Goal: Task Accomplishment & Management: Manage account settings

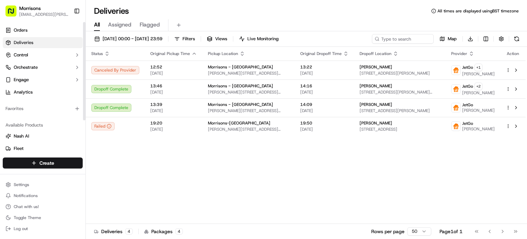
click at [34, 44] on link "Deliveries" at bounding box center [43, 42] width 80 height 11
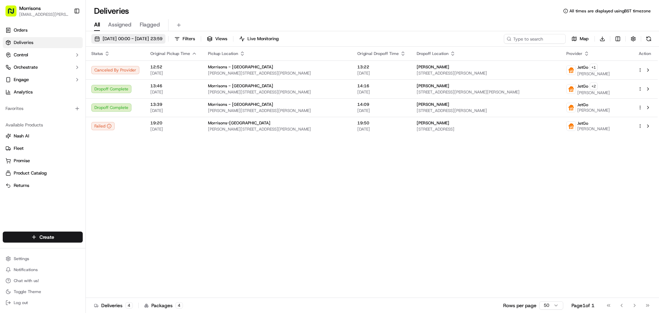
click at [112, 36] on span "[DATE] 00:00 - [DATE] 23:59" at bounding box center [133, 39] width 60 height 6
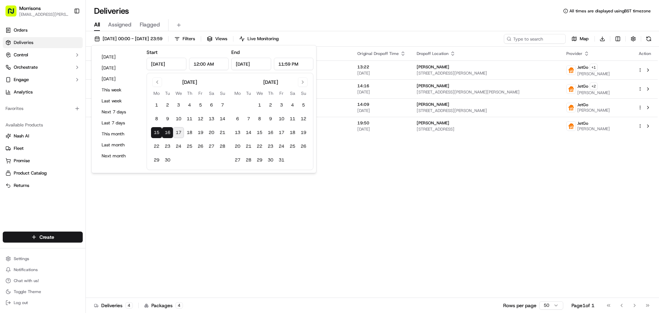
click at [178, 136] on button "17" at bounding box center [178, 132] width 11 height 11
type input "[DATE]"
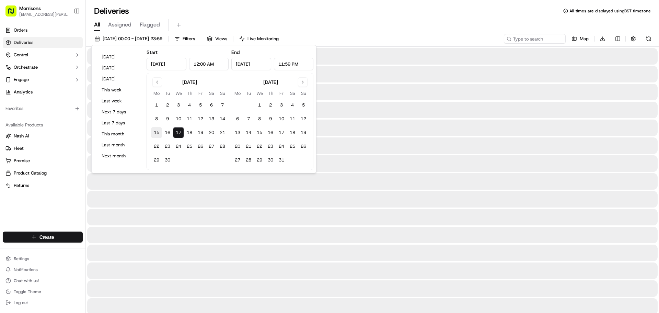
click at [159, 135] on button "15" at bounding box center [156, 132] width 11 height 11
type input "[DATE]"
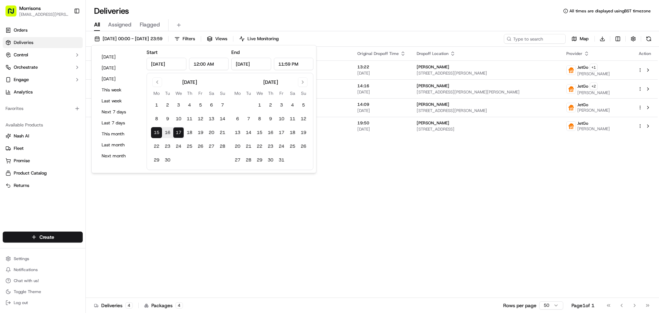
click at [392, 165] on div "Status Original Pickup Time Pickup Location Original Dropoff Time Dropoff Locat…" at bounding box center [372, 172] width 572 height 251
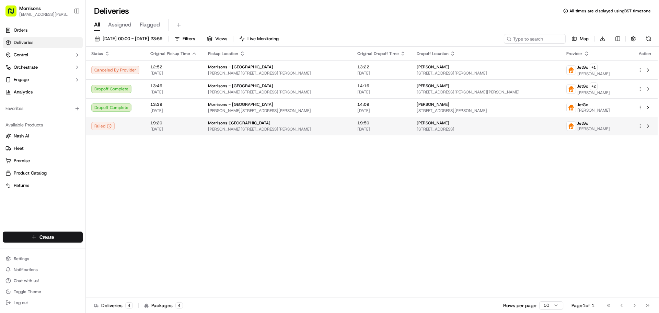
click at [263, 128] on span "[PERSON_NAME][STREET_ADDRESS][PERSON_NAME]" at bounding box center [277, 128] width 138 height 5
click at [214, 65] on span "Morrisons - [GEOGRAPHIC_DATA]" at bounding box center [240, 66] width 65 height 5
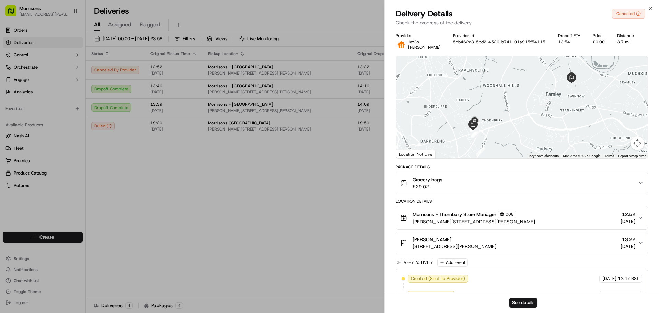
scroll to position [182, 0]
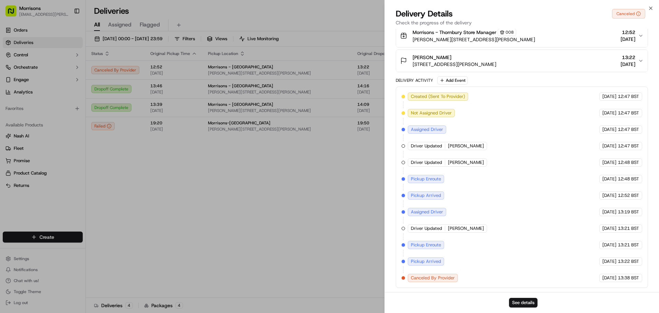
click at [440, 238] on span "Canceled By Provider" at bounding box center [433, 278] width 44 height 6
click at [527, 7] on icon "button" at bounding box center [650, 7] width 5 height 5
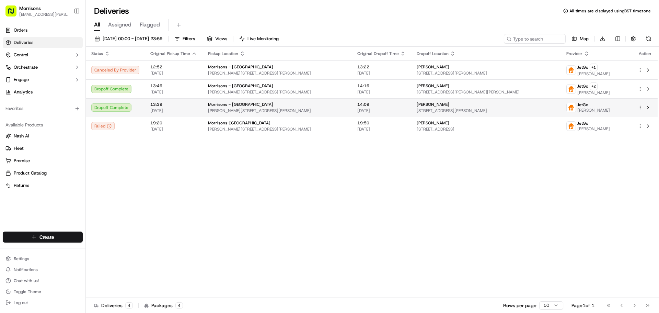
click at [221, 107] on div "Morrisons - Thornbury [PERSON_NAME][GEOGRAPHIC_DATA][PERSON_NAME], [GEOGRAPHIC_…" at bounding box center [277, 108] width 138 height 12
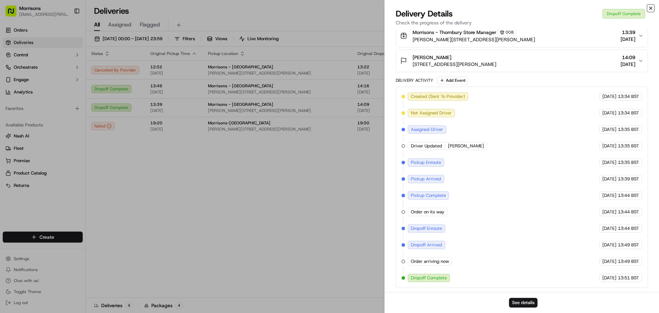
click at [527, 10] on icon "button" at bounding box center [650, 7] width 5 height 5
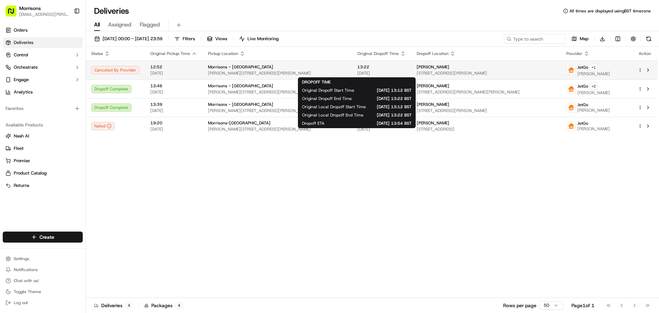
click at [360, 73] on span "[DATE]" at bounding box center [381, 72] width 48 height 5
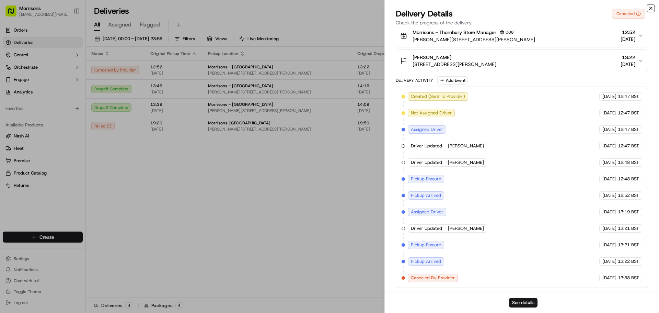
click at [527, 8] on icon "button" at bounding box center [650, 7] width 5 height 5
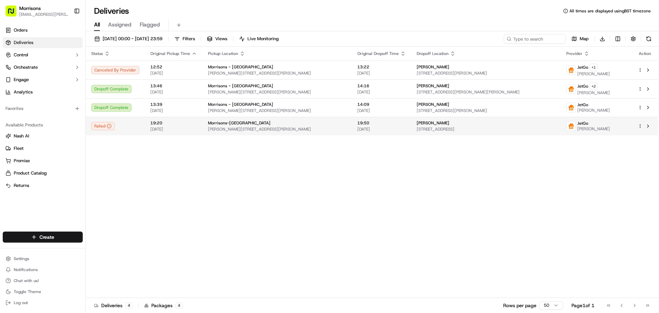
click at [304, 125] on div "Morrisons-[GEOGRAPHIC_DATA]" at bounding box center [277, 122] width 138 height 5
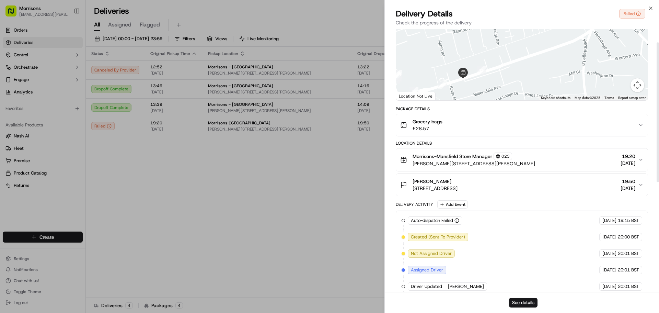
scroll to position [25, 0]
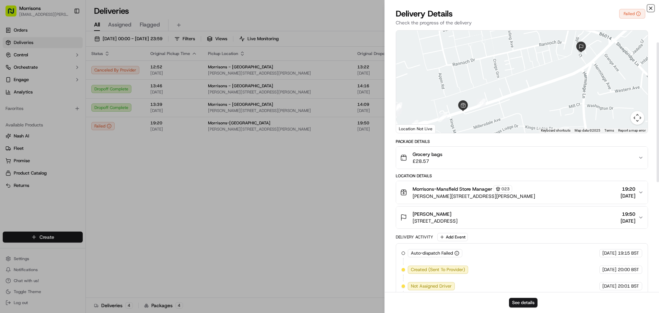
click at [527, 7] on icon "button" at bounding box center [650, 7] width 5 height 5
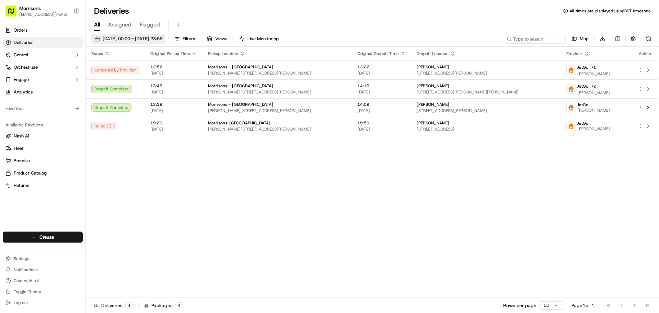
click at [138, 37] on span "[DATE] 00:00 - [DATE] 23:59" at bounding box center [133, 39] width 60 height 6
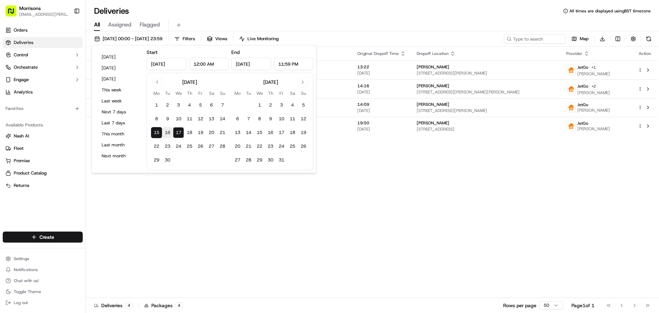
click at [503, 173] on div "Status Original Pickup Time Pickup Location Original Dropoff Time Dropoff Locat…" at bounding box center [372, 172] width 572 height 251
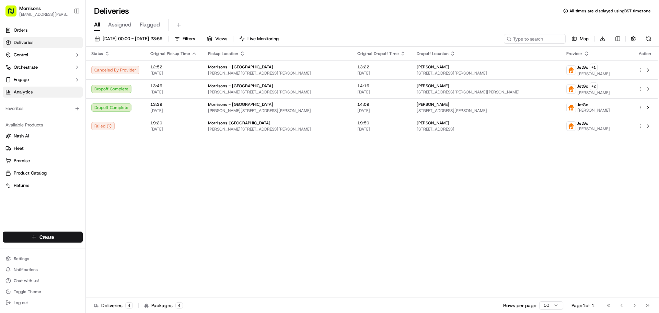
click at [26, 90] on span "Analytics" at bounding box center [23, 92] width 19 height 6
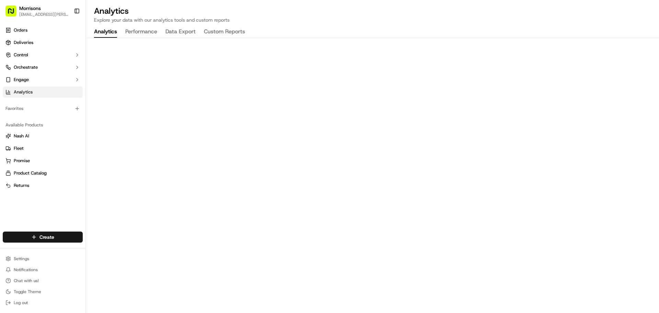
click at [180, 27] on button "Data Export" at bounding box center [180, 32] width 30 height 12
click at [223, 31] on button "Custom Reports" at bounding box center [224, 32] width 41 height 12
click at [113, 26] on div "Analytics Explore your data with our analytics tools and custom reports Analyti…" at bounding box center [372, 156] width 573 height 313
click at [110, 28] on button "Analytics" at bounding box center [105, 32] width 23 height 12
click at [40, 42] on link "Deliveries" at bounding box center [43, 42] width 80 height 11
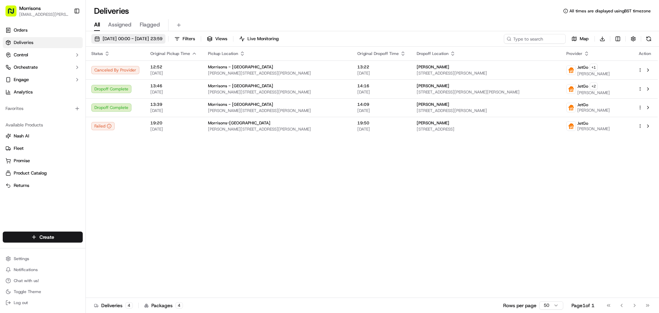
click at [116, 36] on span "[DATE] 00:00 - [DATE] 23:59" at bounding box center [133, 39] width 60 height 6
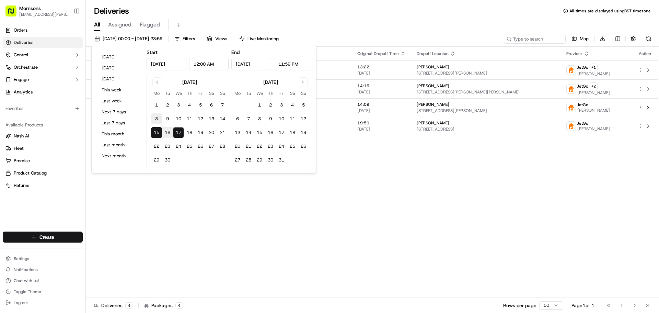
click at [152, 118] on button "8" at bounding box center [156, 118] width 11 height 11
type input "[DATE]"
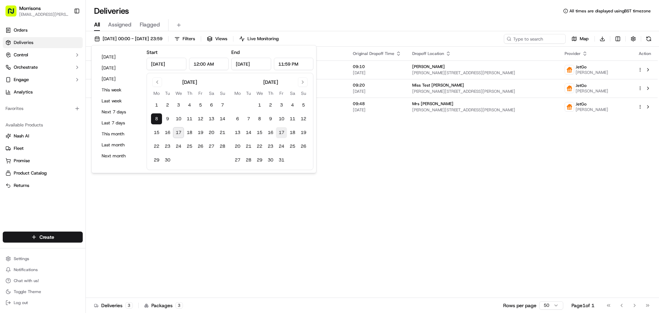
click at [282, 133] on button "17" at bounding box center [281, 132] width 11 height 11
type input "[DATE]"
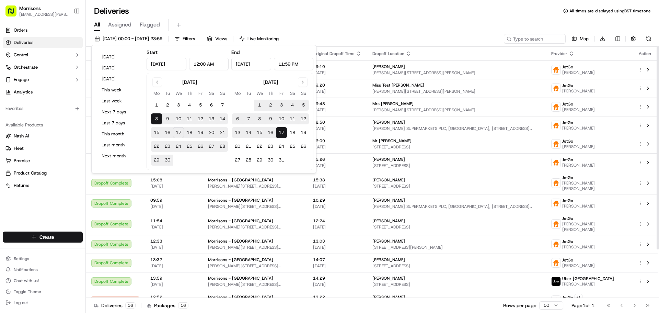
click at [428, 31] on div "[DATE] 00:00 - [DATE] 23:59 Filters Views Live Monitoring Map Download Status O…" at bounding box center [372, 172] width 573 height 283
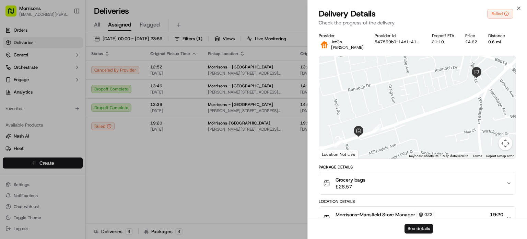
scroll to position [228, 0]
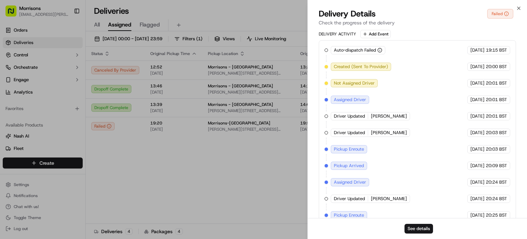
drag, startPoint x: 0, startPoint y: 0, endPoint x: 480, endPoint y: 31, distance: 480.5
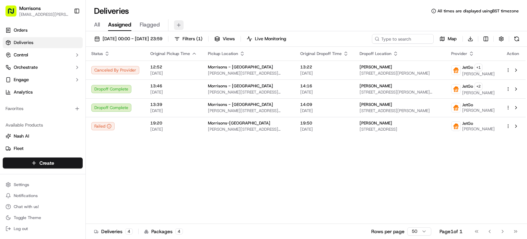
click at [182, 24] on button at bounding box center [179, 25] width 10 height 10
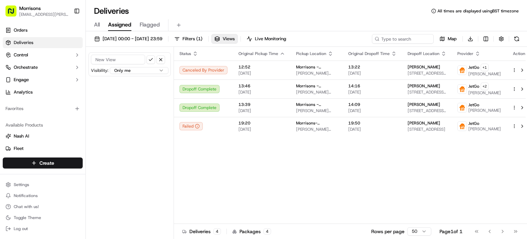
click at [128, 60] on input at bounding box center [118, 60] width 54 height 10
type input "Morrisons"
click at [135, 74] on form "Morrisons Visibility: Only me All users within this organization Only me within…" at bounding box center [130, 64] width 82 height 24
click at [135, 72] on html "Morrisons gemma.1.barlow@morrisonsplc.co.uk Toggle Sidebar Orders Deliveries Co…" at bounding box center [263, 119] width 527 height 239
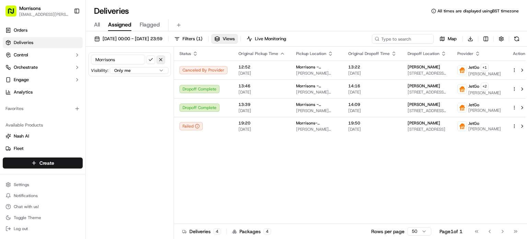
click at [161, 60] on button "button" at bounding box center [161, 59] width 9 height 9
click at [486, 41] on html "Morrisons gemma.1.barlow@morrisonsplc.co.uk Toggle Sidebar Orders Deliveries Co…" at bounding box center [263, 119] width 527 height 239
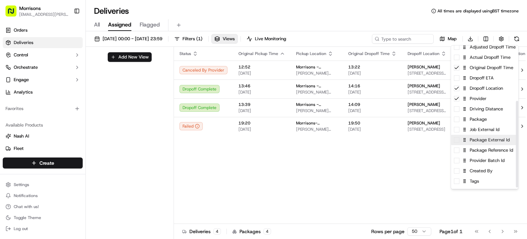
scroll to position [94, 0]
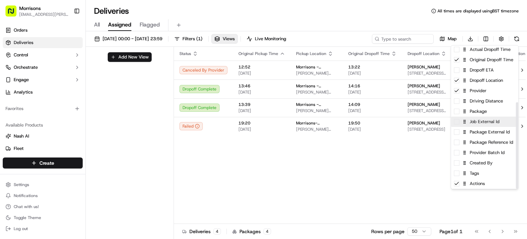
click at [494, 122] on div "Job External Id" at bounding box center [484, 121] width 67 height 10
click at [438, 166] on html "Morrisons gemma.1.barlow@morrisonsplc.co.uk Toggle Sidebar Orders Deliveries Co…" at bounding box center [263, 119] width 527 height 239
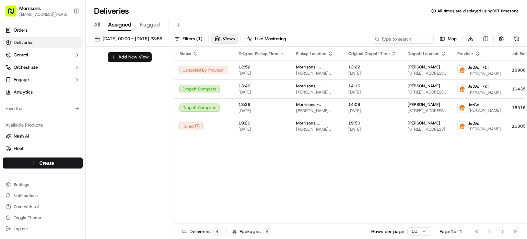
click at [150, 59] on button "Add New View" at bounding box center [130, 57] width 44 height 10
click at [137, 58] on input at bounding box center [118, 60] width 54 height 10
type input "Morrisons"
click at [151, 61] on button "submit" at bounding box center [151, 59] width 9 height 9
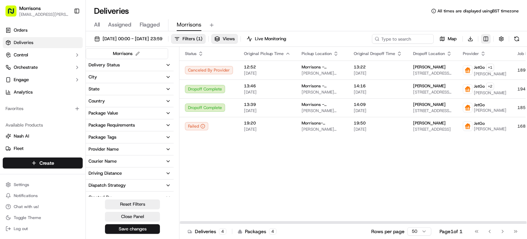
click at [487, 38] on html "Morrisons gemma.1.barlow@morrisonsplc.co.uk Toggle Sidebar Orders Deliveries Co…" at bounding box center [263, 119] width 527 height 239
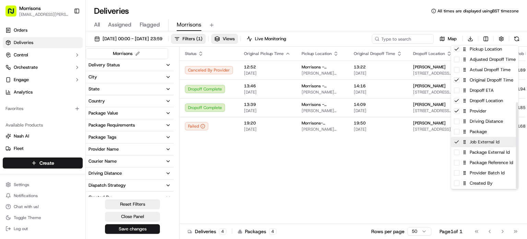
scroll to position [94, 0]
click at [430, 176] on html "Morrisons gemma.1.barlow@morrisonsplc.co.uk Toggle Sidebar Orders Deliveries Co…" at bounding box center [263, 119] width 527 height 239
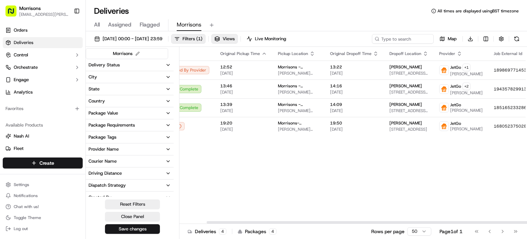
scroll to position [0, 35]
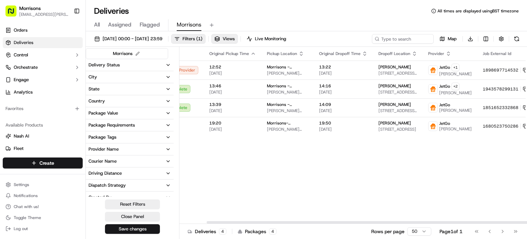
drag, startPoint x: 399, startPoint y: 221, endPoint x: 451, endPoint y: 201, distance: 55.8
click at [430, 223] on div at bounding box center [380, 222] width 347 height 2
click at [486, 37] on html "Morrisons gemma.1.barlow@morrisonsplc.co.uk Toggle Sidebar Orders Deliveries Co…" at bounding box center [263, 119] width 527 height 239
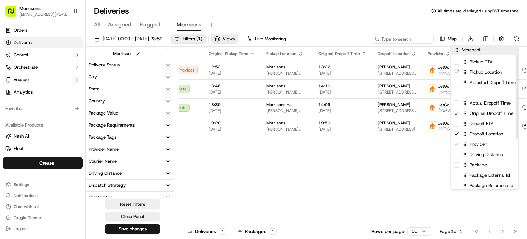
scroll to position [0, 0]
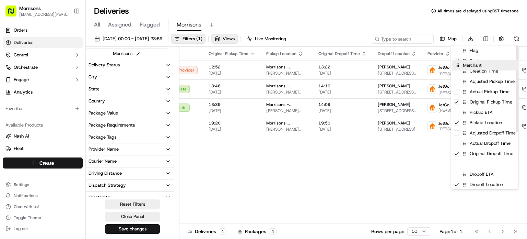
drag, startPoint x: 493, startPoint y: 125, endPoint x: 493, endPoint y: 65, distance: 59.4
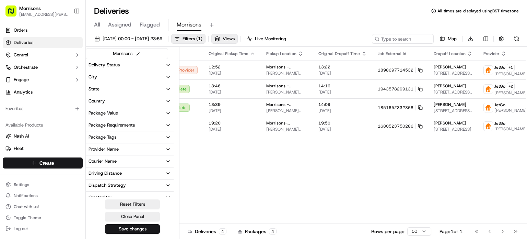
click at [194, 24] on html "Morrisons gemma.1.barlow@morrisonsplc.co.uk Toggle Sidebar Orders Deliveries Co…" at bounding box center [263, 119] width 527 height 239
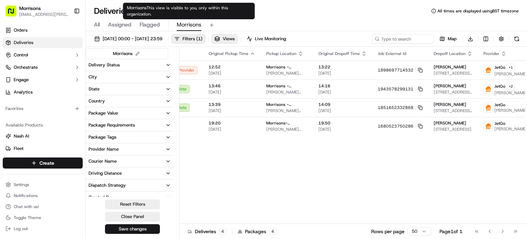
click at [194, 24] on span "Morrisons" at bounding box center [189, 25] width 25 height 8
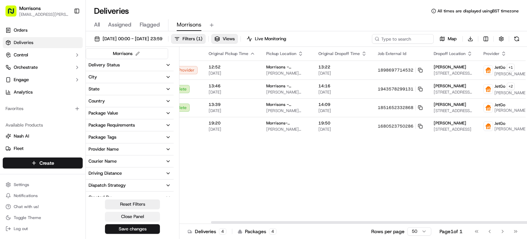
click at [148, 214] on button "Close Panel" at bounding box center [132, 216] width 55 height 10
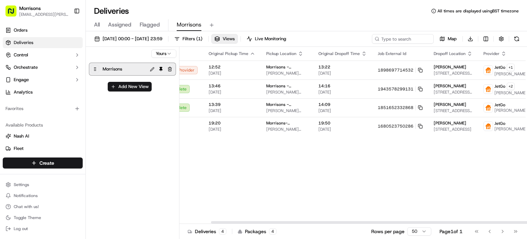
click at [228, 169] on div "Status Original Pickup Time Pickup Location Original Dropoff Time Job External …" at bounding box center [351, 135] width 414 height 177
click at [189, 30] on button "Morrisons" at bounding box center [189, 25] width 25 height 12
click at [151, 70] on button at bounding box center [152, 69] width 8 height 8
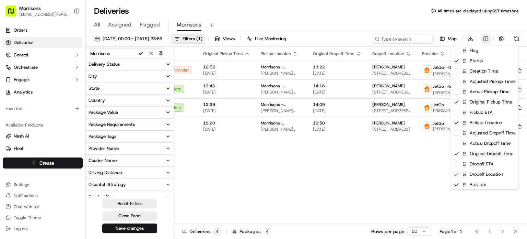
click at [490, 42] on html "Morrisons gemma.1.barlow@morrisonsplc.co.uk Toggle Sidebar Orders Deliveries Co…" at bounding box center [263, 119] width 527 height 239
drag, startPoint x: 464, startPoint y: 149, endPoint x: 468, endPoint y: 82, distance: 66.3
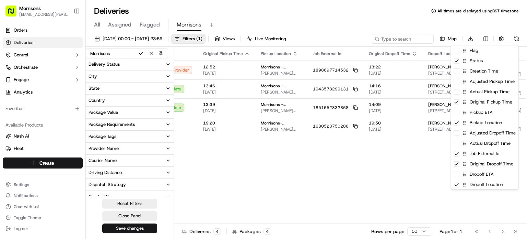
click at [147, 228] on html "Morrisons gemma.1.barlow@morrisonsplc.co.uk Toggle Sidebar Orders Deliveries Co…" at bounding box center [263, 119] width 527 height 239
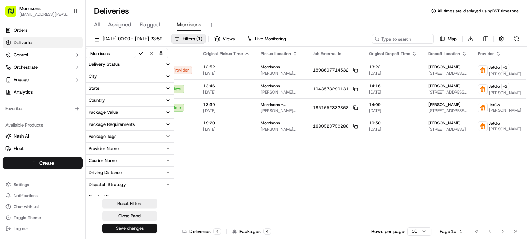
click at [141, 230] on button "Save changes" at bounding box center [129, 228] width 55 height 10
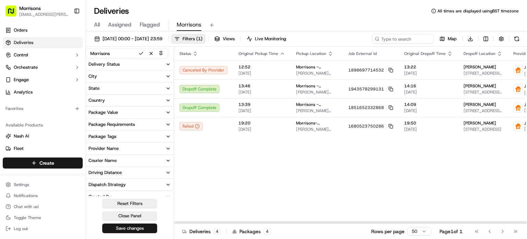
drag, startPoint x: 316, startPoint y: 222, endPoint x: 263, endPoint y: 224, distance: 52.5
click at [263, 223] on div at bounding box center [350, 222] width 353 height 2
click at [128, 226] on button "Save changes" at bounding box center [129, 228] width 55 height 10
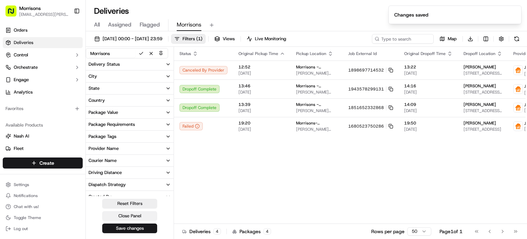
click at [123, 216] on button "Close Panel" at bounding box center [129, 216] width 55 height 10
